Goal: Task Accomplishment & Management: Complete application form

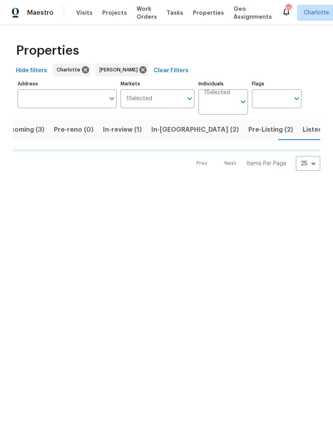
scroll to position [0, 16]
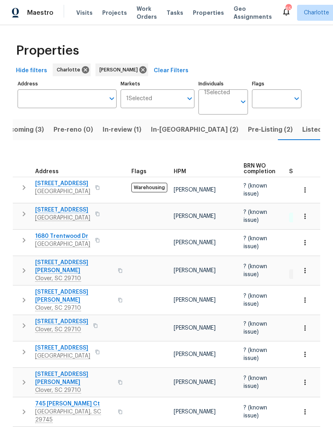
click at [123, 132] on span "In-review (1)" at bounding box center [121, 129] width 39 height 11
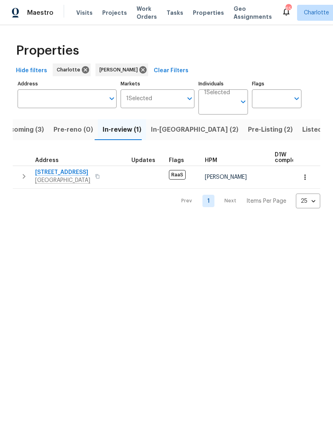
click at [165, 131] on span "In-reno (2)" at bounding box center [194, 129] width 87 height 11
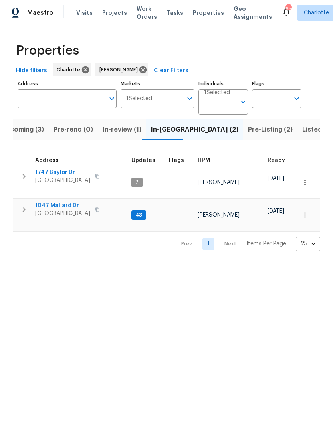
click at [248, 133] on span "Pre-Listing (2)" at bounding box center [270, 129] width 45 height 11
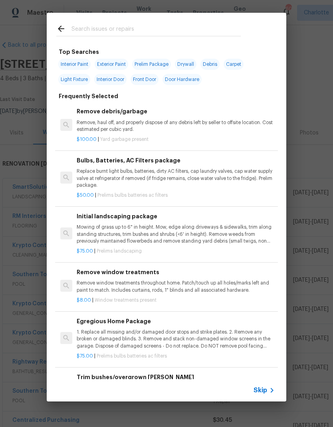
scroll to position [222, 118]
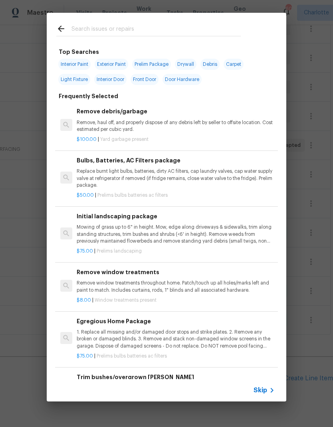
click at [120, 25] on input "text" at bounding box center [155, 30] width 169 height 12
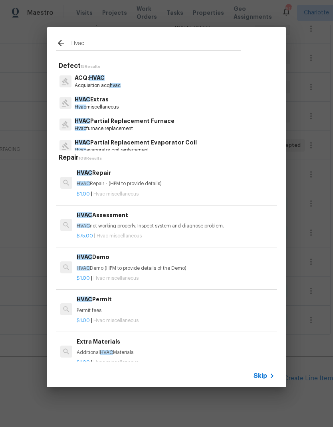
type input "Hvac"
click at [131, 102] on div "HVAC Extras Hvac miscellaneous" at bounding box center [166, 103] width 220 height 22
click at [156, 129] on p "Hvac furnace replacement" at bounding box center [125, 128] width 100 height 7
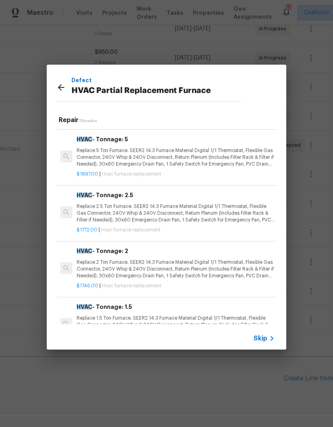
scroll to position [52, 0]
click at [156, 217] on p "Replace 2.5 Ton Furnace. SEER2 14.3 Furnace Material Digital 1/1 Thermostat, Fl…" at bounding box center [176, 213] width 198 height 20
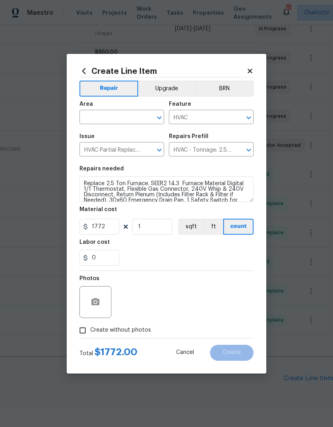
click at [112, 119] on input "text" at bounding box center [110, 118] width 62 height 12
click at [117, 136] on li "HVAC" at bounding box center [121, 135] width 85 height 13
type input "HVAC"
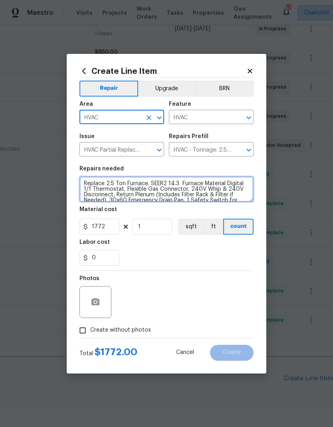
click at [84, 179] on textarea "Replace 2.5 Ton Furnace. SEER2 14.3 Furnace Material Digital 1/1 Thermostat, Fl…" at bounding box center [166, 189] width 174 height 26
click at [86, 184] on textarea "Replace 2.5 Ton Furnace. SEER2 14.3 Furnace Material Digital 1/1 Thermostat, Fl…" at bounding box center [166, 189] width 174 height 26
click at [85, 183] on textarea "Replace 2.5 Ton Furnace. SEER2 14.3 Furnace Material Digital 1/1 Thermostat, Fl…" at bounding box center [166, 189] width 174 height 26
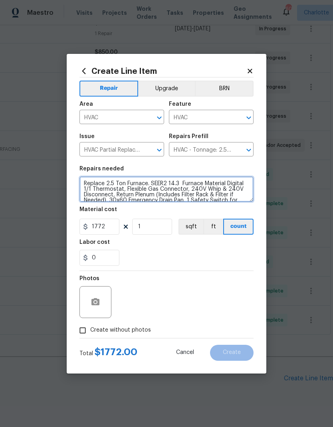
click at [86, 179] on textarea "Replace 2.5 Ton Furnace. SEER2 14.3 Furnace Material Digital 1/1 Thermostat, Fl…" at bounding box center [166, 189] width 174 height 26
click at [85, 179] on textarea "Replace 2.5 Ton Furnace. SEER2 14.3 Furnace Material Digital 1/1 Thermostat, Fl…" at bounding box center [166, 189] width 174 height 26
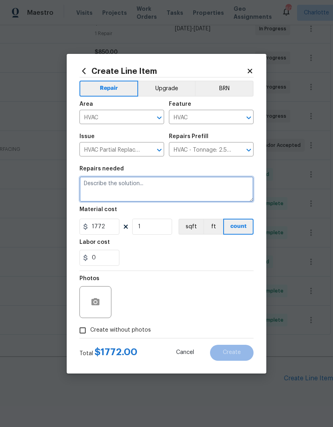
click at [110, 187] on textarea at bounding box center [166, 189] width 174 height 26
click at [95, 185] on textarea at bounding box center [166, 189] width 174 height 26
paste textarea "Install new ICP Grandaire 92% eﬃcient furnace 1200 CFM in crawlspace 1"
click at [83, 190] on textarea "Install new ICP Grandaire 92% eﬃcient furnace 1200 CFM in crawlspace" at bounding box center [166, 189] width 174 height 26
type textarea "Install new ICP Grandaire 92% eﬃcient furnace 1200 CFM in crawlspace"
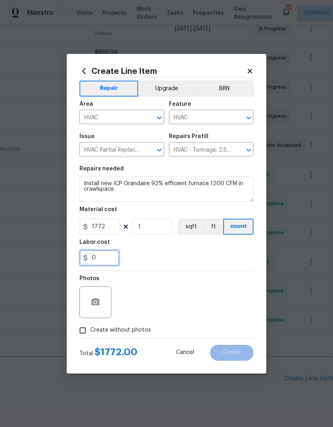
click at [109, 255] on input "0" at bounding box center [99, 258] width 40 height 16
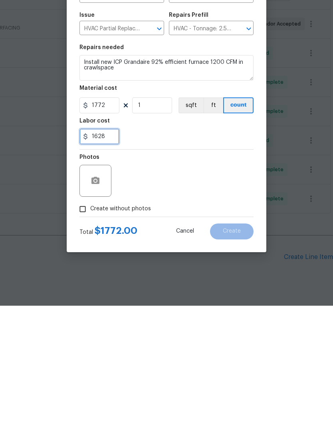
type input "1628"
click at [205, 271] on div "Photos" at bounding box center [166, 297] width 174 height 52
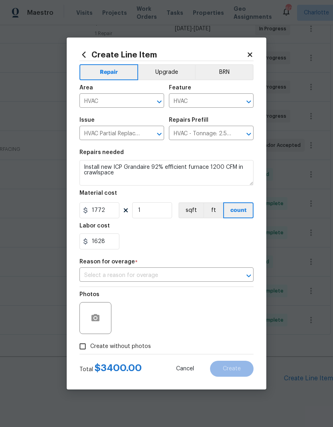
click at [183, 276] on input "text" at bounding box center [155, 275] width 152 height 12
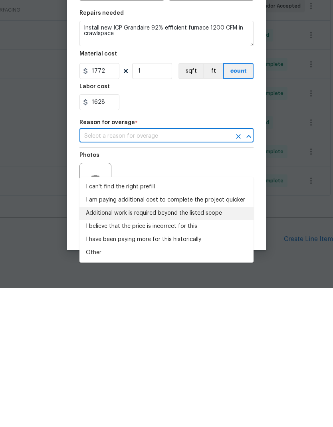
click at [171, 346] on li "Additional work is required beyond the listed scope" at bounding box center [166, 352] width 174 height 13
type input "Additional work is required beyond the listed scope"
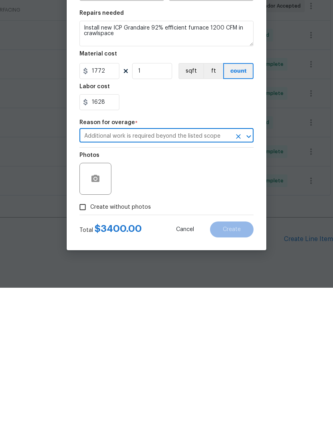
click at [78, 338] on input "Create without photos" at bounding box center [82, 345] width 15 height 15
checkbox input "true"
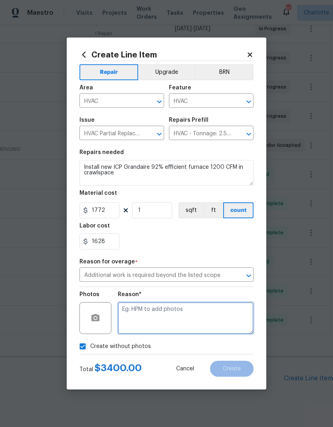
click at [174, 316] on textarea at bounding box center [186, 318] width 136 height 32
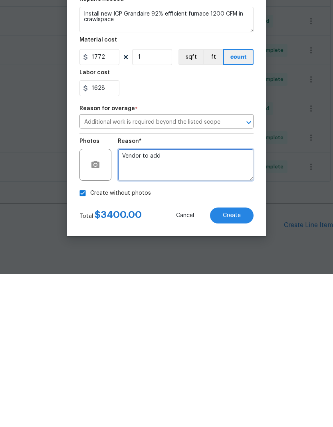
type textarea "Vendor to add"
click at [165, 338] on div "Create without photos" at bounding box center [166, 345] width 174 height 15
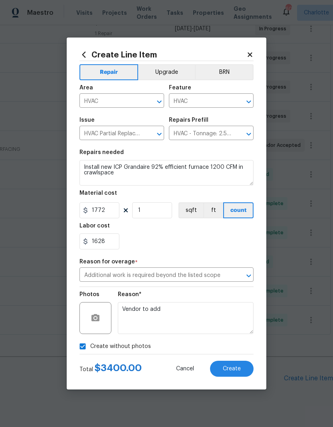
click at [231, 372] on span "Create" at bounding box center [231, 369] width 18 height 6
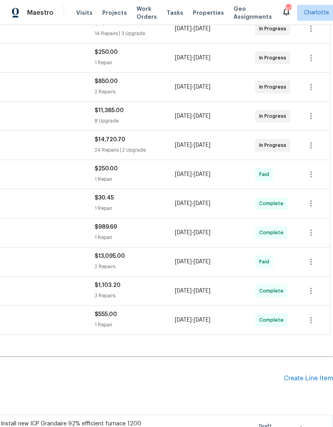
click at [305, 374] on div "Create Line Item" at bounding box center [307, 378] width 49 height 8
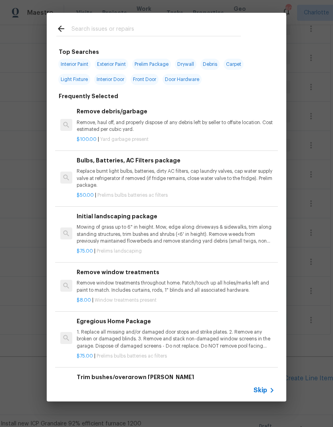
click at [128, 21] on div at bounding box center [148, 28] width 203 height 31
click at [123, 25] on input "text" at bounding box center [155, 30] width 169 height 12
type input "Hvac"
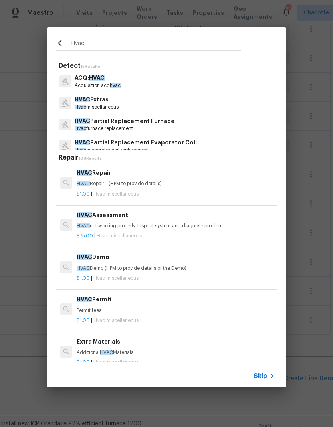
click at [118, 101] on p "HVAC Extras" at bounding box center [97, 99] width 44 height 8
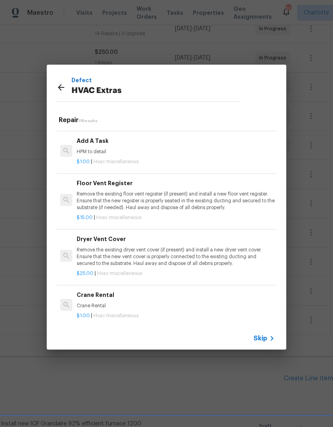
scroll to position [317, 0]
click at [101, 151] on p "HPM to detail" at bounding box center [176, 152] width 198 height 7
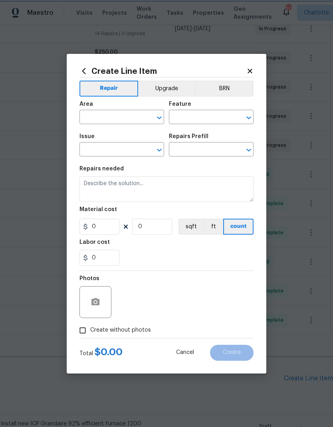
type input "HVAC"
type input "HVAC Extras"
type input "Add A Task $1.00"
type textarea "HPM to detail"
type input "1"
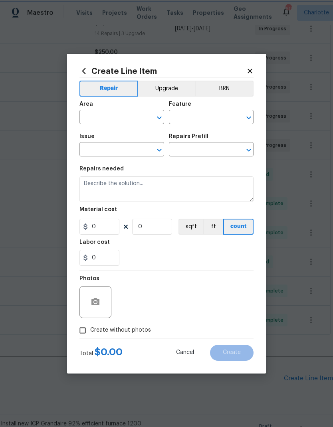
type input "1"
click at [117, 116] on input "text" at bounding box center [110, 118] width 62 height 12
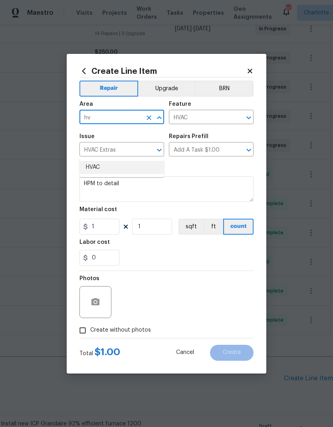
click at [108, 161] on li "HVAC" at bounding box center [121, 167] width 85 height 13
type input "HVAC"
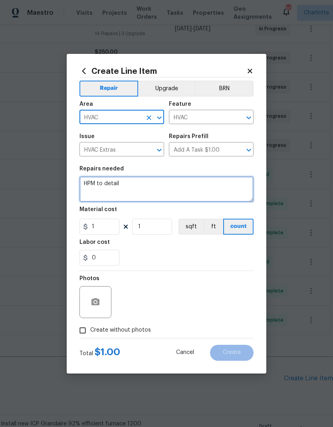
click at [88, 184] on textarea "HPM to detail" at bounding box center [166, 189] width 174 height 26
click at [92, 184] on textarea "HPM to detail" at bounding box center [166, 189] width 174 height 26
click at [180, 187] on textarea "Install new ductwork in crawl" at bounding box center [166, 189] width 174 height 26
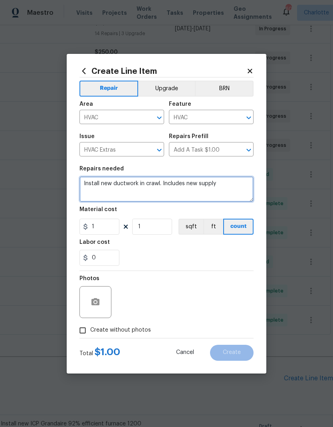
click at [230, 179] on textarea "Install new ductwork in crawl. Includes new supply" at bounding box center [166, 189] width 174 height 26
click at [232, 185] on textarea "Install new ductwork in crawl. Includes new supply" at bounding box center [166, 189] width 174 height 26
click at [155, 191] on textarea "Install new ductwork in crawl. Includes new supply and return plenums," at bounding box center [166, 189] width 174 height 26
click at [158, 186] on textarea "Install new ductwork in crawl. Includes new supply and return plenums, flexible…" at bounding box center [166, 189] width 174 height 26
click at [171, 195] on textarea "Install new ductwork in crawl. Includes new supply and return plenums, flexible…" at bounding box center [166, 189] width 174 height 26
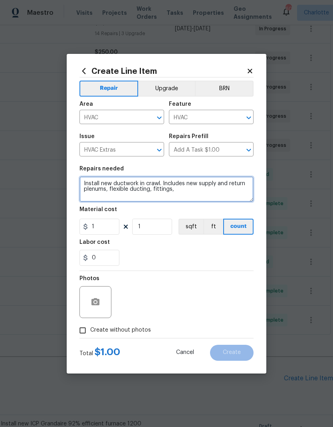
click at [199, 191] on textarea "Install new ductwork in crawl. Includes new supply and return plenums, flexible…" at bounding box center [166, 189] width 174 height 26
type textarea "Install new ductwork in crawl. Includes new supply and return plenums, flexible…"
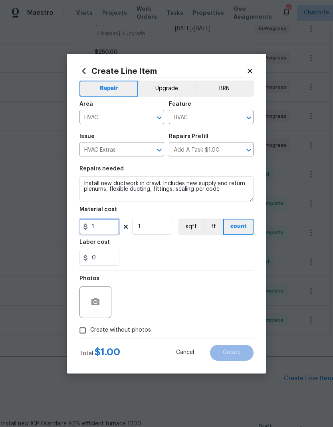
click at [113, 227] on input "1" at bounding box center [99, 226] width 40 height 16
type input "4800"
click at [199, 260] on div "Repair Upgrade BRN Area HVAC ​ Feature HVAC ​ Issue HVAC Extras ​ Repairs Prefi…" at bounding box center [166, 207] width 174 height 260
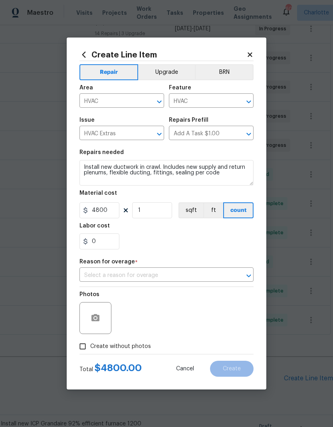
click at [198, 274] on input "text" at bounding box center [155, 275] width 152 height 12
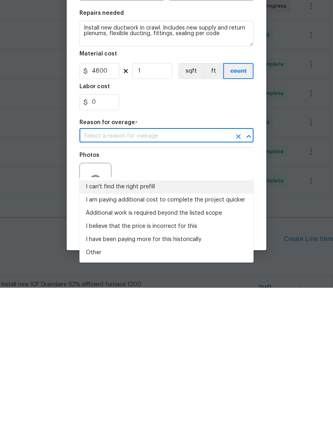
click at [135, 319] on li "I can't find the right prefill" at bounding box center [166, 325] width 174 height 13
type input "I can't find the right prefill"
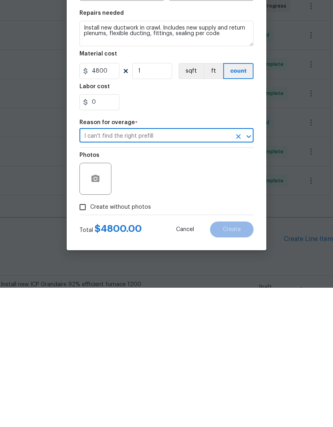
click at [87, 338] on input "Create without photos" at bounding box center [82, 345] width 15 height 15
checkbox input "true"
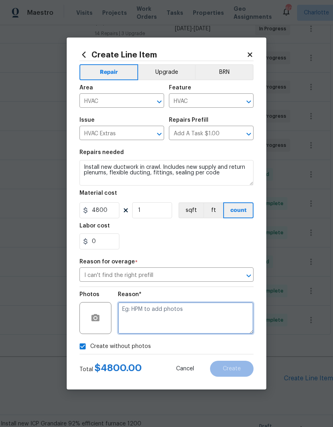
click at [157, 309] on textarea at bounding box center [186, 318] width 136 height 32
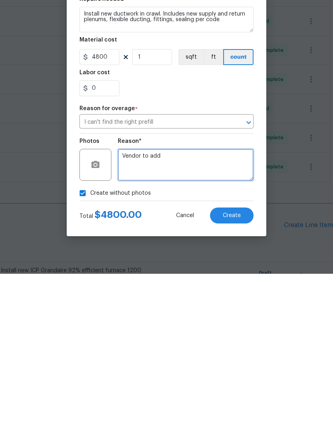
type textarea "Vendor to add"
click at [240, 366] on span "Create" at bounding box center [231, 369] width 18 height 6
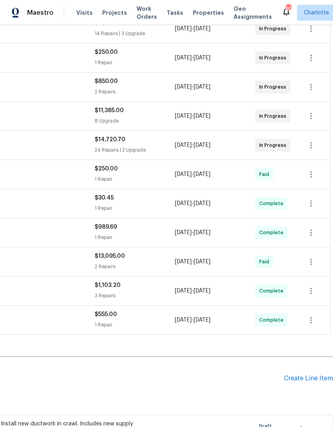
click at [312, 374] on div "Create Line Item" at bounding box center [307, 378] width 49 height 8
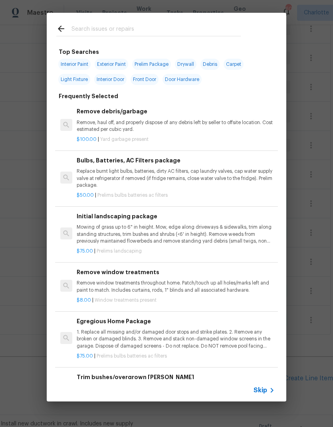
click at [112, 30] on input "text" at bounding box center [155, 30] width 169 height 12
type input "Hvac"
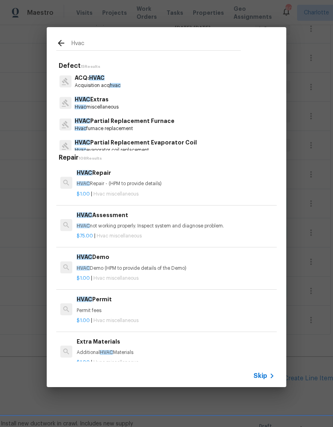
click at [109, 104] on p "Hvac miscellaneous" at bounding box center [97, 107] width 44 height 7
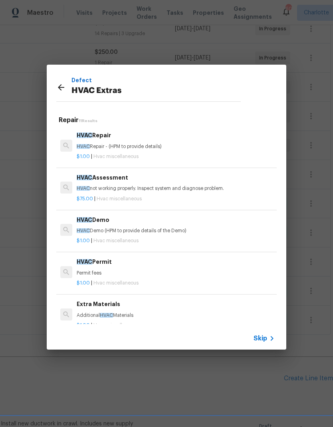
click at [116, 136] on h6 "HVAC Repair" at bounding box center [176, 135] width 198 height 9
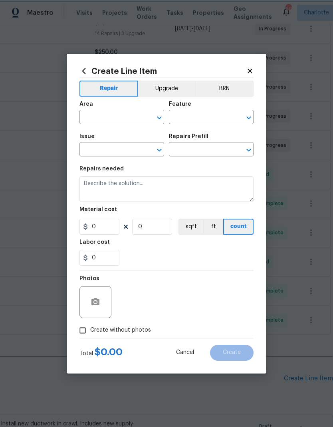
type input "HVAC"
type input "HVAC Extras"
type input "HVAC Repair $1.00"
type textarea "HVAC Repair - (HPM to provide details)"
type input "1"
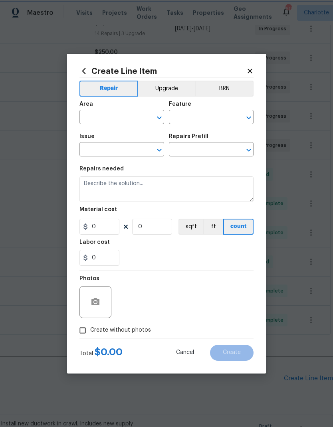
type input "1"
click at [118, 118] on input "text" at bounding box center [110, 118] width 62 height 12
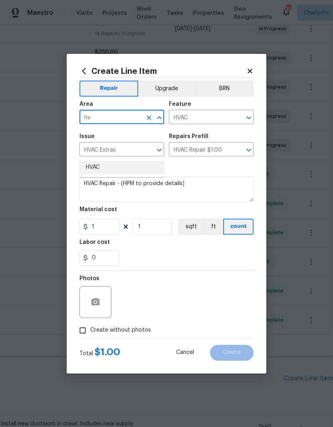
click at [119, 161] on li "HVAC" at bounding box center [121, 167] width 85 height 13
type input "HVAC"
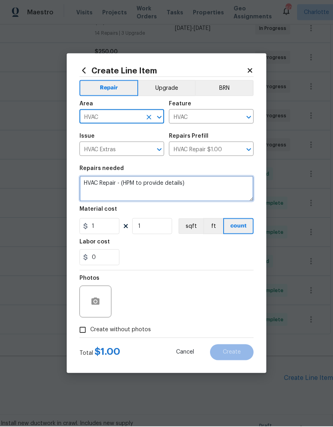
click at [87, 187] on textarea "HVAC Repair - (HPM to provide details)" at bounding box center [166, 189] width 174 height 26
click at [87, 184] on textarea "HVAC Repair - (HPM to provide details)" at bounding box center [166, 189] width 174 height 26
click at [89, 182] on textarea "HVAC Repair - (HPM to provide details)" at bounding box center [166, 189] width 174 height 26
click at [88, 182] on textarea "HVAC Repair - (HPM to provide details)" at bounding box center [166, 189] width 174 height 26
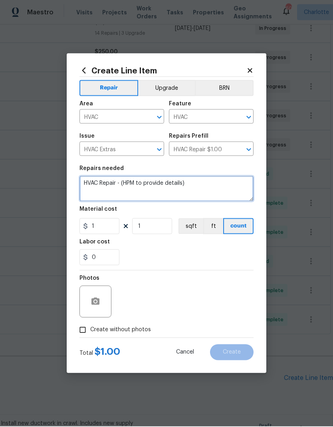
click at [85, 188] on textarea "HVAC Repair - (HPM to provide details)" at bounding box center [166, 189] width 174 height 26
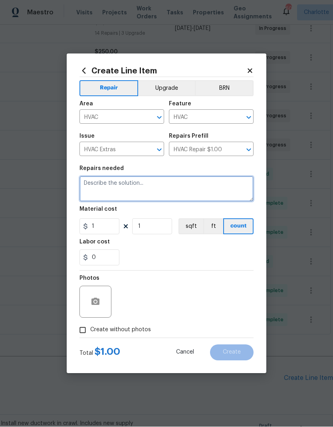
click at [123, 190] on textarea at bounding box center [166, 189] width 174 height 26
click at [105, 186] on textarea at bounding box center [166, 189] width 174 height 26
paste textarea "Install new PVC flue piping from new furnace to exterior termination through fo…"
click at [87, 189] on textarea "Install new PVC flue piping from new furnace to exterior termination through fo…" at bounding box center [166, 189] width 174 height 26
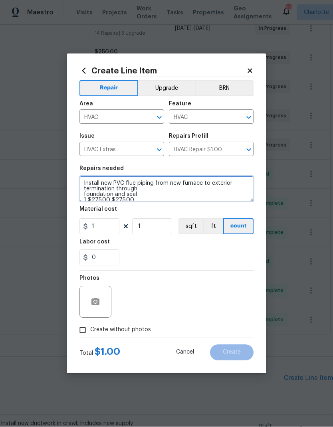
click at [85, 191] on textarea "Install new PVC flue piping from new furnace to exterior termination through fo…" at bounding box center [166, 189] width 174 height 26
click at [87, 193] on textarea "Install new PVC flue piping from new furnace to exterior termination through fo…" at bounding box center [166, 189] width 174 height 26
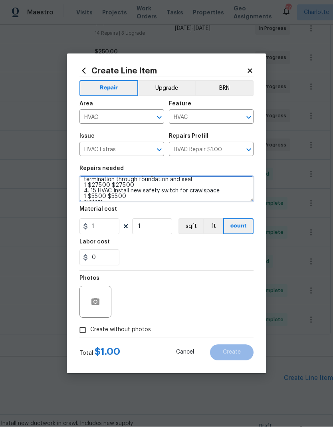
scroll to position [12, 0]
click at [89, 182] on textarea "Install new PVC flue piping from new furnace to exterior termination through fo…" at bounding box center [166, 189] width 174 height 26
click at [92, 187] on textarea "Install new PVC flue piping from new furnace to exterior termination through fo…" at bounding box center [166, 189] width 174 height 26
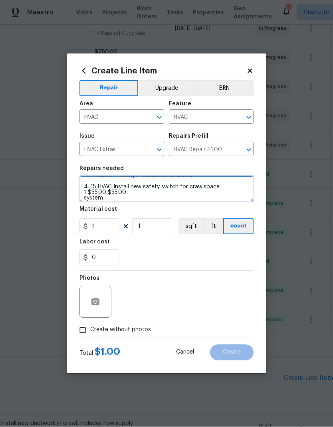
click at [116, 185] on textarea "Install new PVC flue piping from new furnace to exterior termination through fo…" at bounding box center [166, 189] width 174 height 26
click at [87, 192] on textarea "Install new PVC flue piping from new furnace to exterior termination through fo…" at bounding box center [166, 189] width 174 height 26
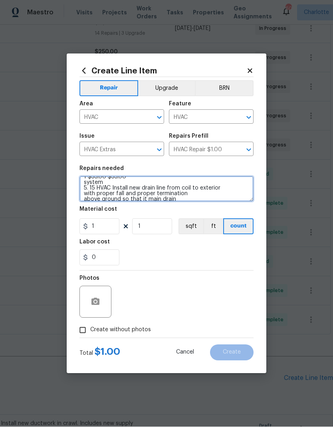
scroll to position [16, 0]
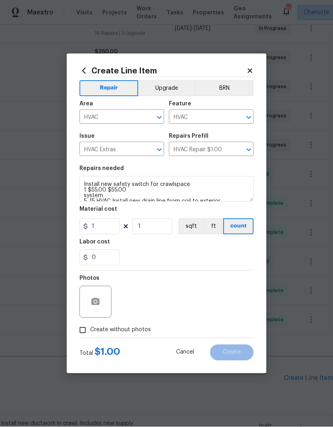
click at [174, 255] on div "0" at bounding box center [166, 258] width 174 height 16
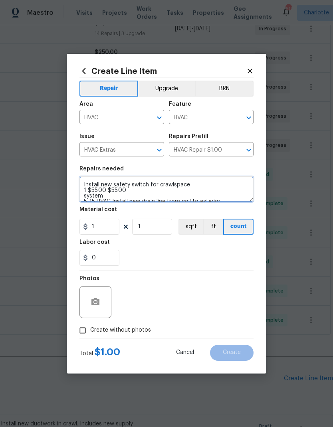
click at [135, 192] on textarea "Install new PVC flue piping from new furnace to exterior termination through fo…" at bounding box center [166, 189] width 174 height 26
click at [85, 193] on textarea "Install new PVC flue piping from new furnace to exterior termination through fo…" at bounding box center [166, 189] width 174 height 26
click at [84, 190] on textarea "Install new PVC flue piping from new furnace to exterior termination through fo…" at bounding box center [166, 189] width 174 height 26
click at [98, 189] on textarea "Install new PVC flue piping from new furnace to exterior termination through fo…" at bounding box center [166, 189] width 174 height 26
click at [110, 193] on textarea "Install new PVC flue piping from new furnace to exterior termination through fo…" at bounding box center [166, 189] width 174 height 26
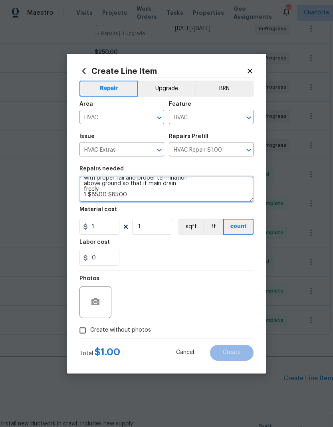
scroll to position [39, 0]
click at [127, 195] on textarea "Install new PVC flue piping from new furnace to exterior termination through fo…" at bounding box center [166, 189] width 174 height 26
click at [84, 190] on textarea "Install new PVC flue piping from new furnace to exterior termination through fo…" at bounding box center [166, 189] width 174 height 26
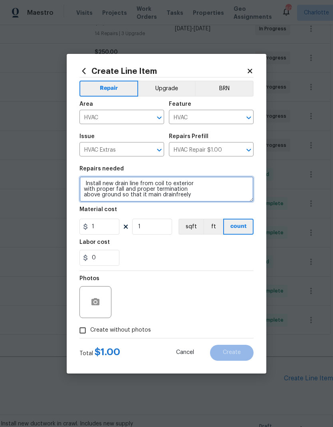
scroll to position [33, 0]
click at [83, 194] on textarea "Install new PVC flue piping from new furnace to exterior termination through fo…" at bounding box center [166, 189] width 174 height 26
click at [85, 187] on textarea "Install new PVC flue piping from new furnace to exterior termination through fo…" at bounding box center [166, 189] width 174 height 26
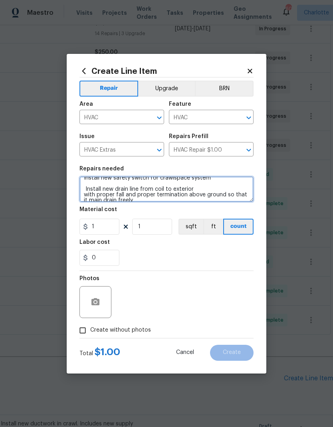
scroll to position [23, 0]
click at [87, 194] on textarea "Install new PVC flue piping from new furnace to exterior termination through fo…" at bounding box center [166, 189] width 174 height 26
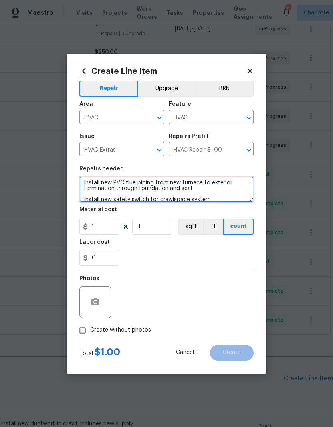
scroll to position [1, 0]
type textarea "Install new PVC flue piping from new furnace to exterior termination through fo…"
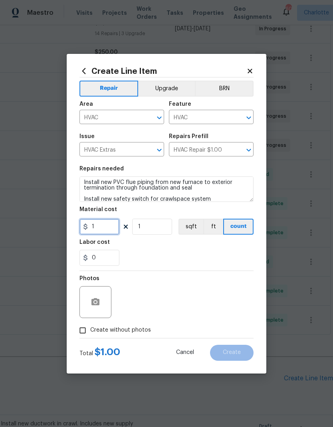
click at [109, 227] on input "1" at bounding box center [99, 226] width 40 height 16
click at [170, 260] on div "Repair Upgrade BRN Area HVAC ​ Feature HVAC ​ Issue HVAC Extras ​ Repairs Prefi…" at bounding box center [166, 207] width 174 height 260
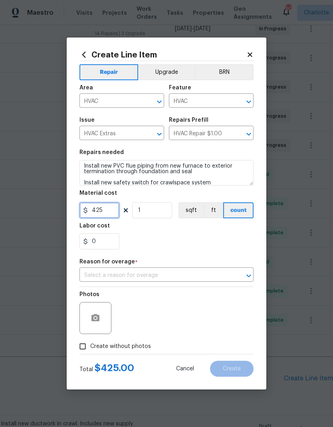
click at [110, 210] on input "425" at bounding box center [99, 210] width 40 height 16
type input "415"
click at [180, 243] on div "0" at bounding box center [166, 241] width 174 height 16
click at [172, 276] on input "text" at bounding box center [155, 275] width 152 height 12
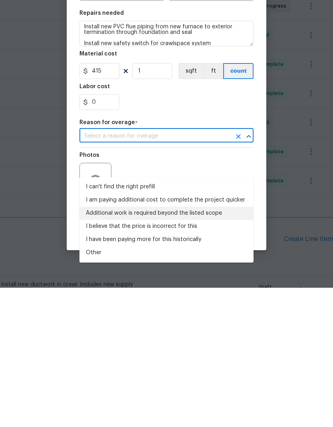
click at [187, 346] on li "Additional work is required beyond the listed scope" at bounding box center [166, 352] width 174 height 13
type input "Additional work is required beyond the listed scope"
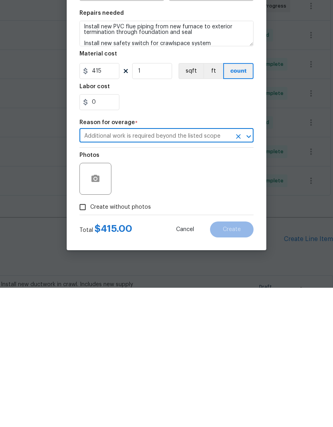
click at [83, 338] on input "Create without photos" at bounding box center [82, 345] width 15 height 15
checkbox input "true"
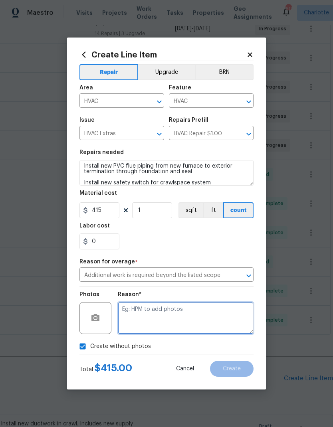
click at [166, 312] on textarea at bounding box center [186, 318] width 136 height 32
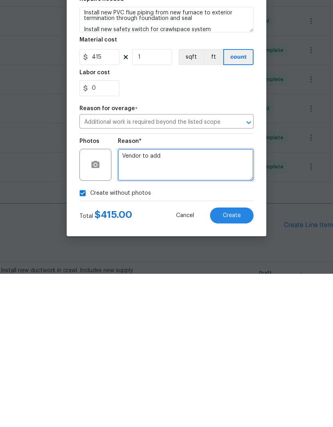
type textarea "Vendor to add"
click at [230, 360] on button "Create" at bounding box center [231, 368] width 43 height 16
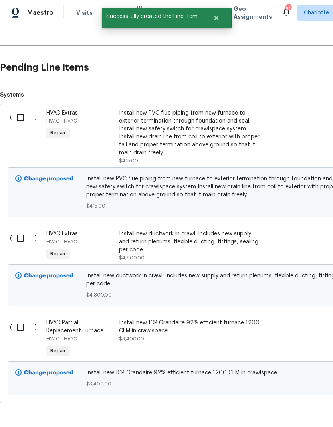
scroll to position [532, 0]
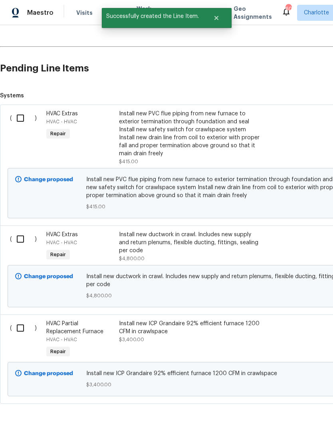
click at [25, 110] on input "checkbox" at bounding box center [23, 118] width 23 height 17
checkbox input "true"
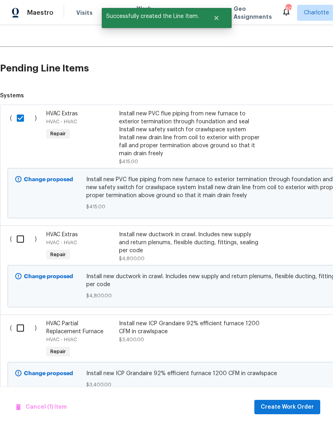
click at [26, 230] on input "checkbox" at bounding box center [23, 238] width 23 height 17
checkbox input "true"
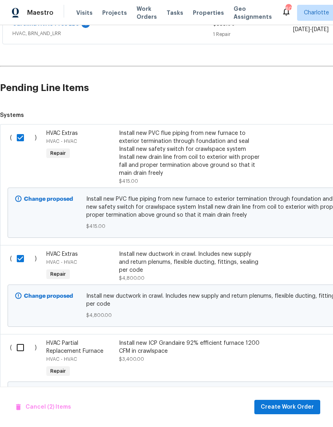
scroll to position [512, 0]
click at [22, 339] on input "checkbox" at bounding box center [23, 347] width 23 height 17
checkbox input "true"
click at [297, 400] on button "Create Work Order" at bounding box center [287, 406] width 66 height 15
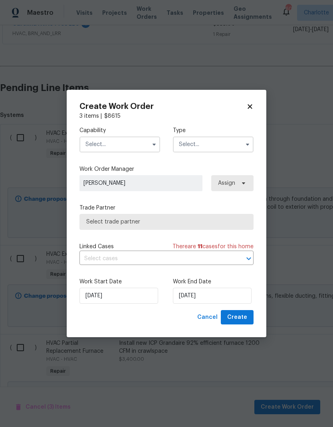
checkbox input "false"
click at [131, 145] on input "text" at bounding box center [119, 144] width 81 height 16
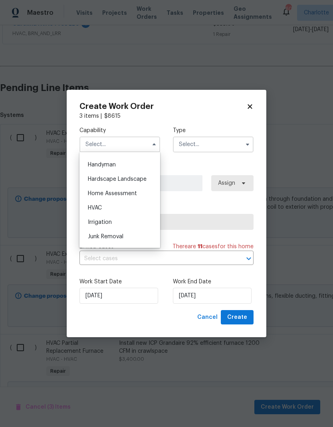
scroll to position [436, 0]
click at [119, 205] on div "HVAC" at bounding box center [119, 207] width 77 height 14
type input "HVAC"
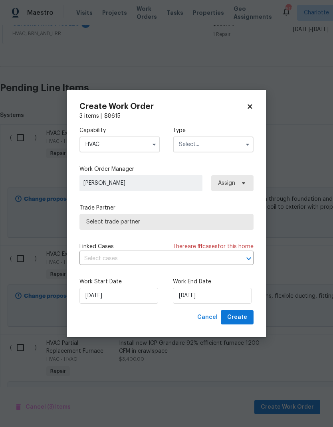
click at [219, 140] on input "text" at bounding box center [213, 144] width 81 height 16
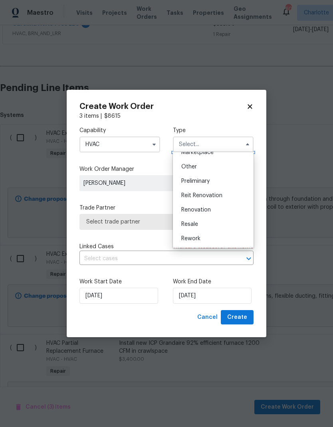
scroll to position [156, 0]
click at [215, 204] on div "Renovation" at bounding box center [213, 206] width 77 height 14
type input "Renovation"
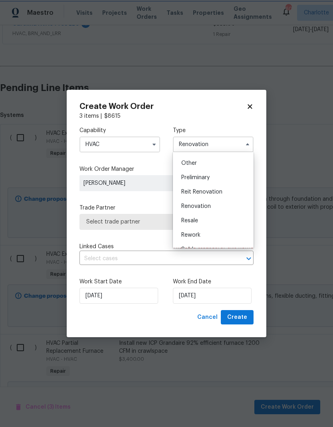
scroll to position [0, 0]
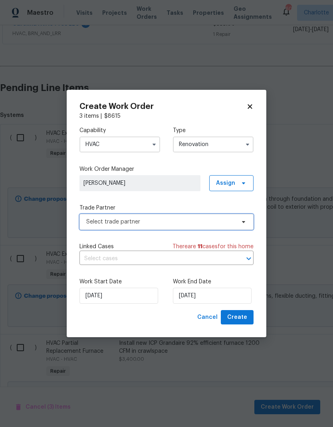
click at [180, 218] on span "Select trade partner" at bounding box center [160, 222] width 149 height 8
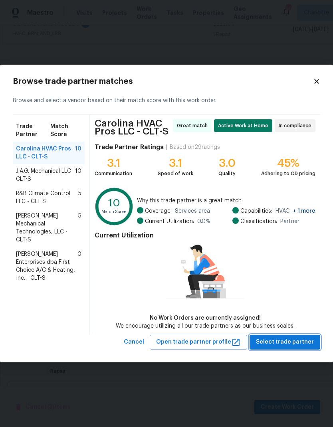
click at [298, 343] on span "Select trade partner" at bounding box center [285, 342] width 58 height 10
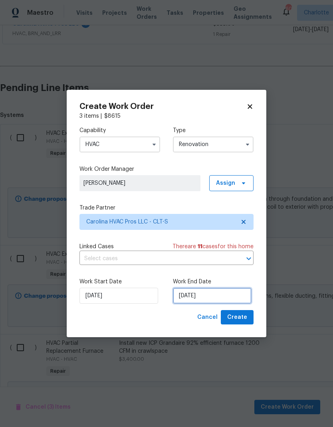
click at [226, 294] on input "[DATE]" at bounding box center [212, 295] width 79 height 16
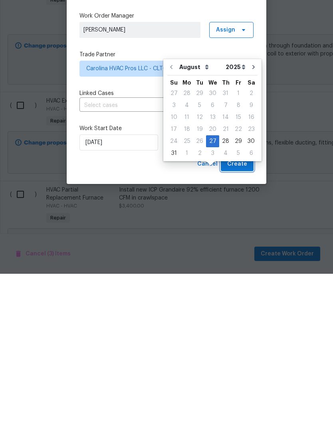
click at [237, 312] on span "Create" at bounding box center [237, 317] width 20 height 10
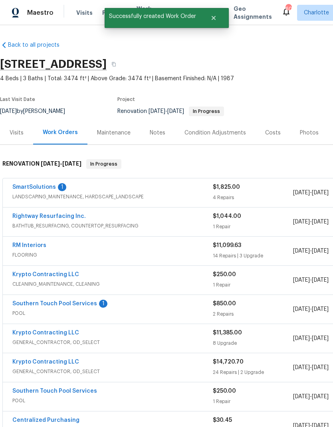
scroll to position [-4, 0]
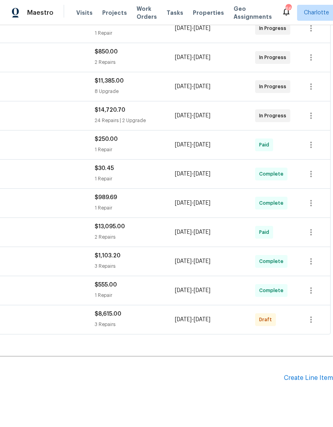
scroll to position [251, 118]
click at [312, 322] on icon "button" at bounding box center [311, 320] width 10 height 10
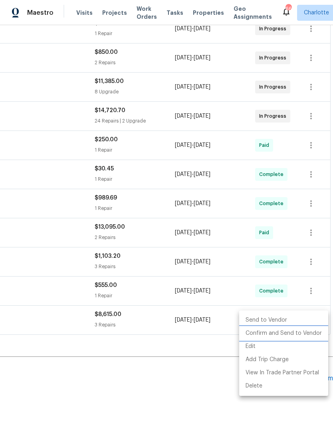
click at [289, 337] on li "Confirm and Send to Vendor" at bounding box center [283, 333] width 89 height 13
click at [169, 396] on div at bounding box center [166, 213] width 333 height 427
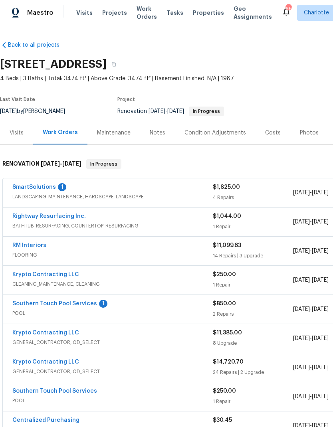
click at [56, 302] on link "Southern Touch Pool Services" at bounding box center [54, 304] width 85 height 6
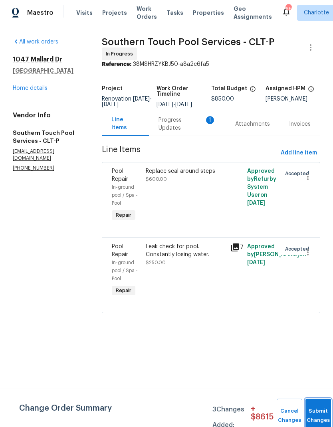
click at [316, 409] on button "Submit Changes" at bounding box center [318, 415] width 26 height 34
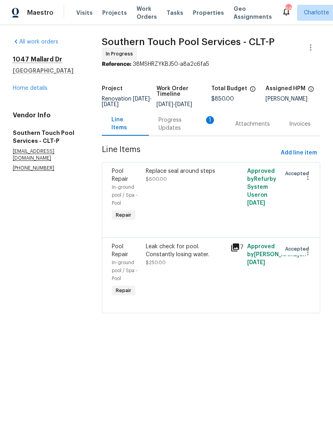
click at [175, 136] on div "Progress Updates 1" at bounding box center [187, 124] width 77 height 24
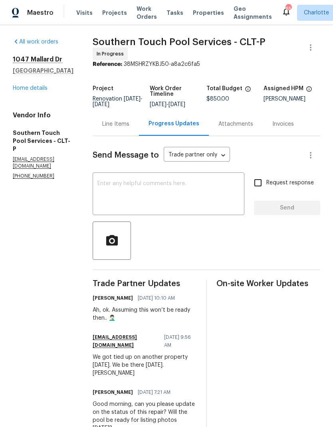
click at [23, 90] on link "Home details" at bounding box center [30, 88] width 35 height 6
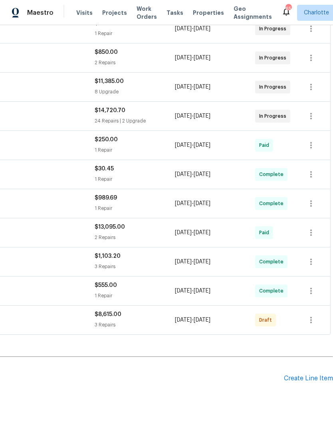
scroll to position [251, 118]
click at [311, 324] on icon "button" at bounding box center [311, 320] width 10 height 10
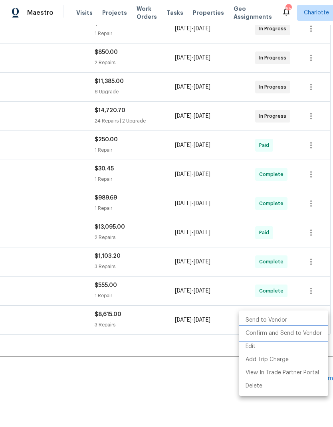
click at [305, 336] on li "Confirm and Send to Vendor" at bounding box center [283, 333] width 89 height 13
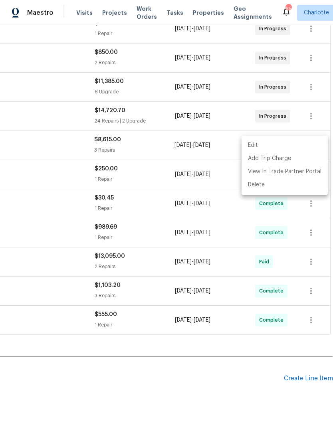
click at [191, 396] on div at bounding box center [166, 213] width 333 height 427
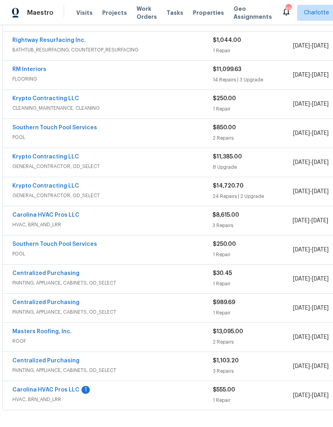
scroll to position [176, 0]
click at [61, 214] on link "Carolina HVAC Pros LLC" at bounding box center [45, 215] width 67 height 6
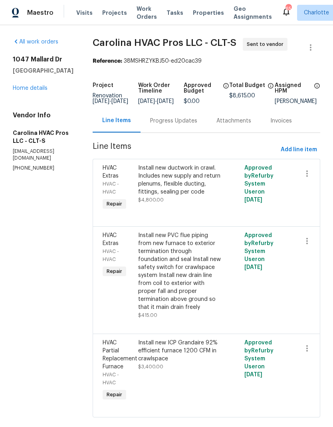
click at [185, 124] on div "Progress Updates" at bounding box center [173, 121] width 47 height 8
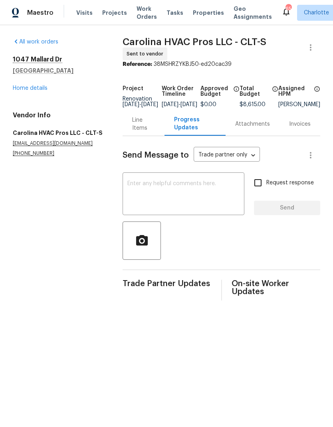
click at [173, 198] on textarea at bounding box center [183, 195] width 112 height 28
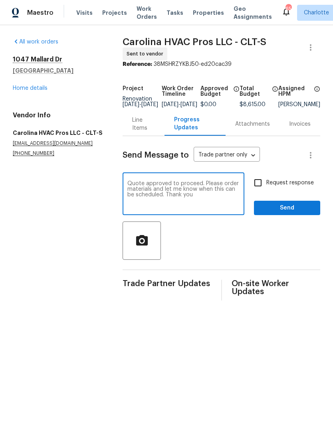
type textarea "Quote approved to proceed. Please order materials and let me know when this can…"
click at [264, 186] on input "Request response" at bounding box center [257, 182] width 17 height 17
checkbox input "true"
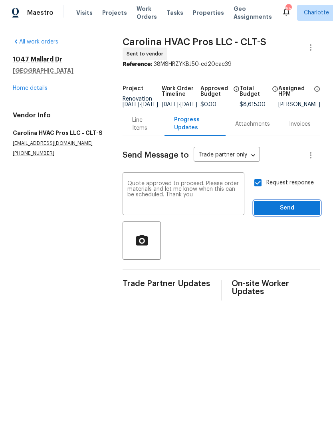
click at [294, 207] on button "Send" at bounding box center [287, 208] width 66 height 15
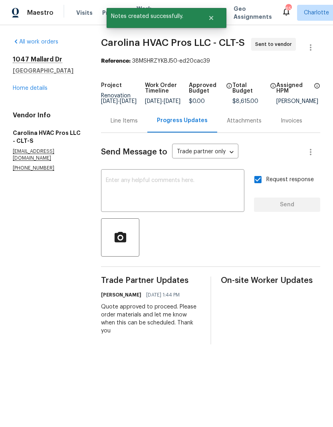
click at [31, 91] on link "Home details" at bounding box center [30, 88] width 35 height 6
